Goal: Task Accomplishment & Management: Complete application form

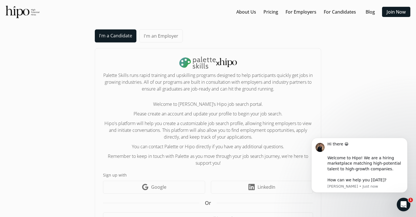
click at [259, 180] on div "Sign up with Google icon Google LinkedIn icon LinkedIn" at bounding box center [208, 182] width 210 height 21
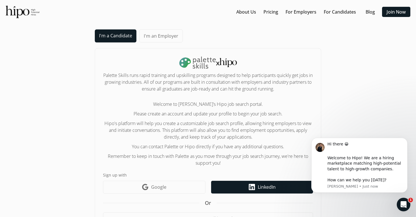
click at [258, 181] on link "LinkedIn icon LinkedIn" at bounding box center [262, 187] width 102 height 13
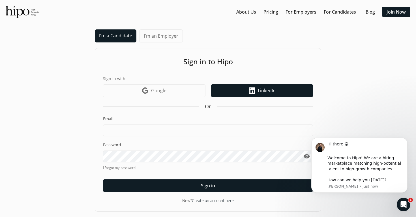
click at [223, 88] on link "LinkedIn icon LinkedIn" at bounding box center [262, 90] width 102 height 13
click at [275, 93] on span "LinkedIn" at bounding box center [267, 90] width 18 height 7
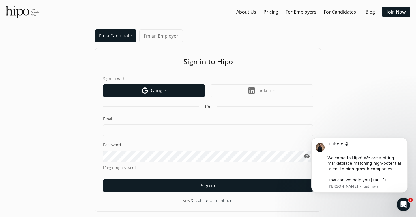
click at [187, 95] on link "Google icon Google" at bounding box center [154, 90] width 102 height 13
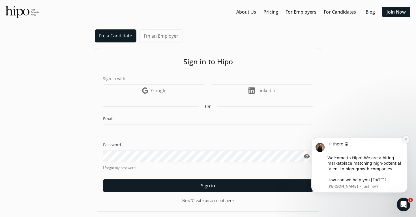
click at [404, 139] on icon "Dismiss notification" at bounding box center [405, 139] width 3 height 3
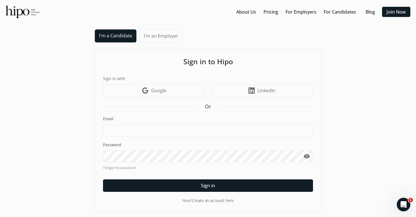
click at [208, 199] on link "Create an account here" at bounding box center [213, 200] width 42 height 5
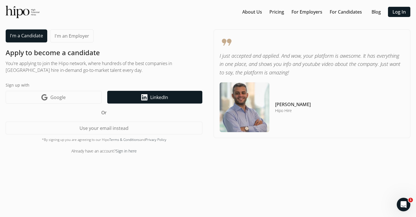
click at [139, 92] on link "LinkedIn icon LinkedIn" at bounding box center [154, 97] width 95 height 13
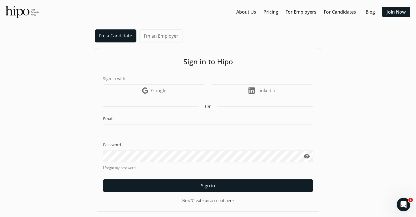
click at [215, 198] on link "Create an account here" at bounding box center [213, 200] width 42 height 5
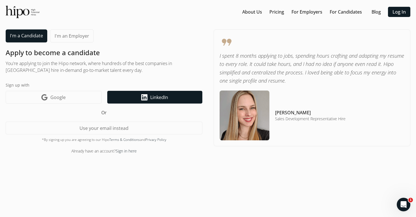
click at [167, 96] on span "LinkedIn" at bounding box center [159, 97] width 18 height 7
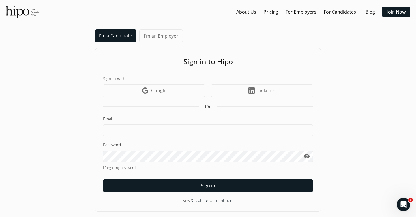
click at [225, 198] on link "Create an account here" at bounding box center [213, 200] width 42 height 5
